Goal: Task Accomplishment & Management: Manage account settings

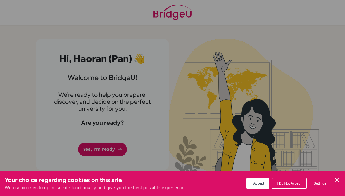
click at [91, 150] on div "Cookie Preferences" at bounding box center [172, 98] width 345 height 196
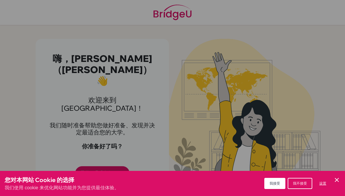
click at [285, 30] on div "Cookie偏好设置" at bounding box center [172, 98] width 345 height 196
click at [61, 123] on div "Cookie偏好设置" at bounding box center [172, 98] width 345 height 196
click at [85, 145] on div "Cookie偏好设置" at bounding box center [172, 98] width 345 height 196
click at [86, 142] on div "Cookie偏好设置" at bounding box center [172, 98] width 345 height 196
click at [281, 178] on button "我接受" at bounding box center [275, 183] width 21 height 11
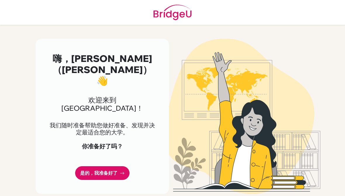
click at [83, 171] on font "是的，我准备好了" at bounding box center [98, 174] width 37 height 6
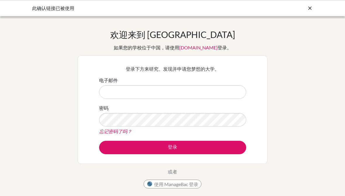
click at [156, 93] on input "电子邮件" at bounding box center [172, 91] width 147 height 13
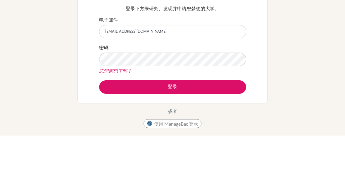
type input "[EMAIL_ADDRESS][DOMAIN_NAME]"
click at [173, 141] on button "登录" at bounding box center [172, 147] width 147 height 13
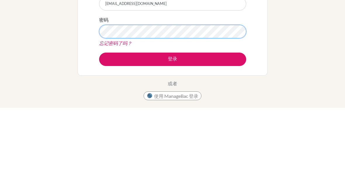
scroll to position [88, 0]
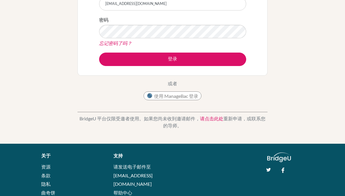
click at [171, 56] on font "登录" at bounding box center [172, 59] width 9 height 6
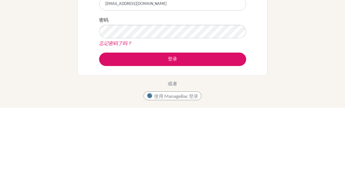
click at [210, 141] on button "登录" at bounding box center [172, 147] width 147 height 13
click at [177, 141] on button "登录" at bounding box center [172, 147] width 147 height 13
click at [178, 141] on button "Log in" at bounding box center [172, 147] width 147 height 13
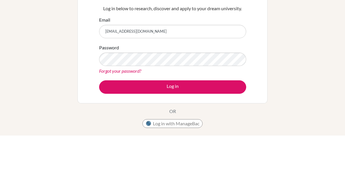
scroll to position [61, 0]
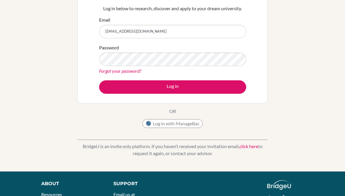
click at [112, 69] on link "Forgot your password?" at bounding box center [120, 71] width 42 height 6
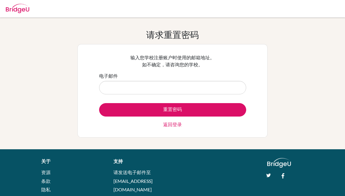
click at [112, 88] on input "电子邮件" at bounding box center [172, 87] width 147 height 13
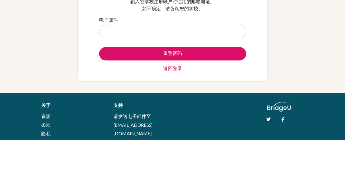
scroll to position [32, 0]
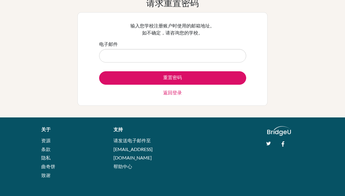
click at [224, 60] on input "电子邮件" at bounding box center [172, 55] width 147 height 13
click at [180, 55] on input "电子邮件" at bounding box center [172, 55] width 147 height 13
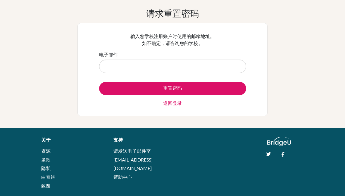
scroll to position [0, 0]
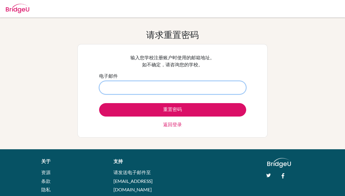
click at [209, 87] on input "电子邮件" at bounding box center [172, 87] width 147 height 13
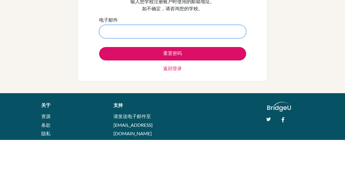
type input "a"
type input "240214@acis.ac.th"
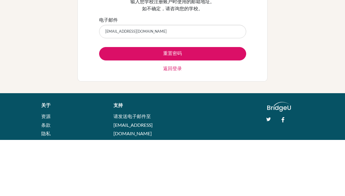
click at [197, 103] on button "重置密码" at bounding box center [172, 109] width 147 height 13
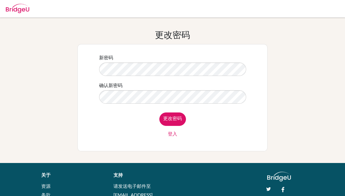
click at [217, 88] on div "确认新密码" at bounding box center [172, 93] width 147 height 22
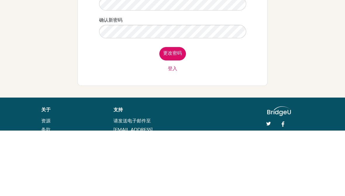
click at [177, 113] on input "更改密码" at bounding box center [172, 119] width 27 height 13
type input "Change password"
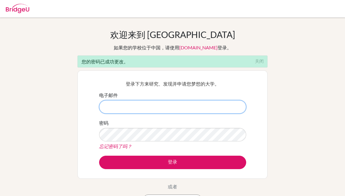
click at [208, 106] on input "电子邮件" at bounding box center [172, 106] width 147 height 13
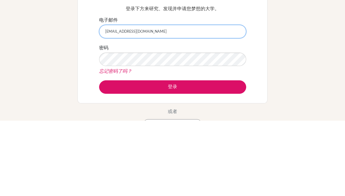
type input "[EMAIL_ADDRESS][DOMAIN_NAME]"
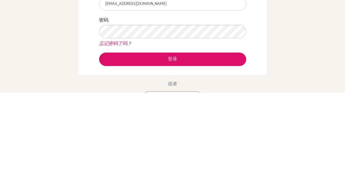
scroll to position [103, 0]
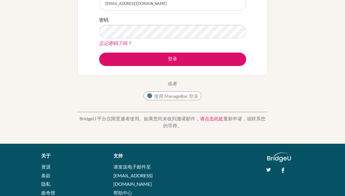
click at [190, 58] on button "登录" at bounding box center [172, 59] width 147 height 13
